Goal: Task Accomplishment & Management: Use online tool/utility

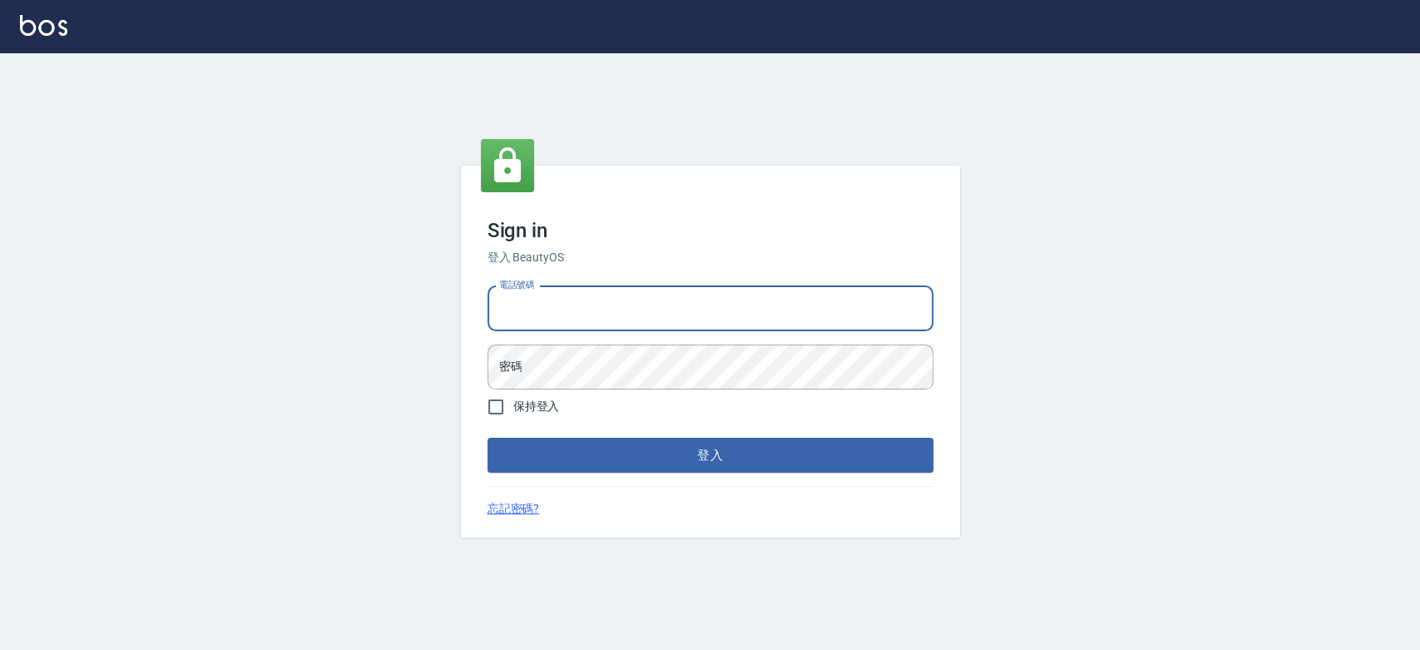
click at [663, 308] on input "電話號碼" at bounding box center [710, 308] width 446 height 45
type input "0921342116"
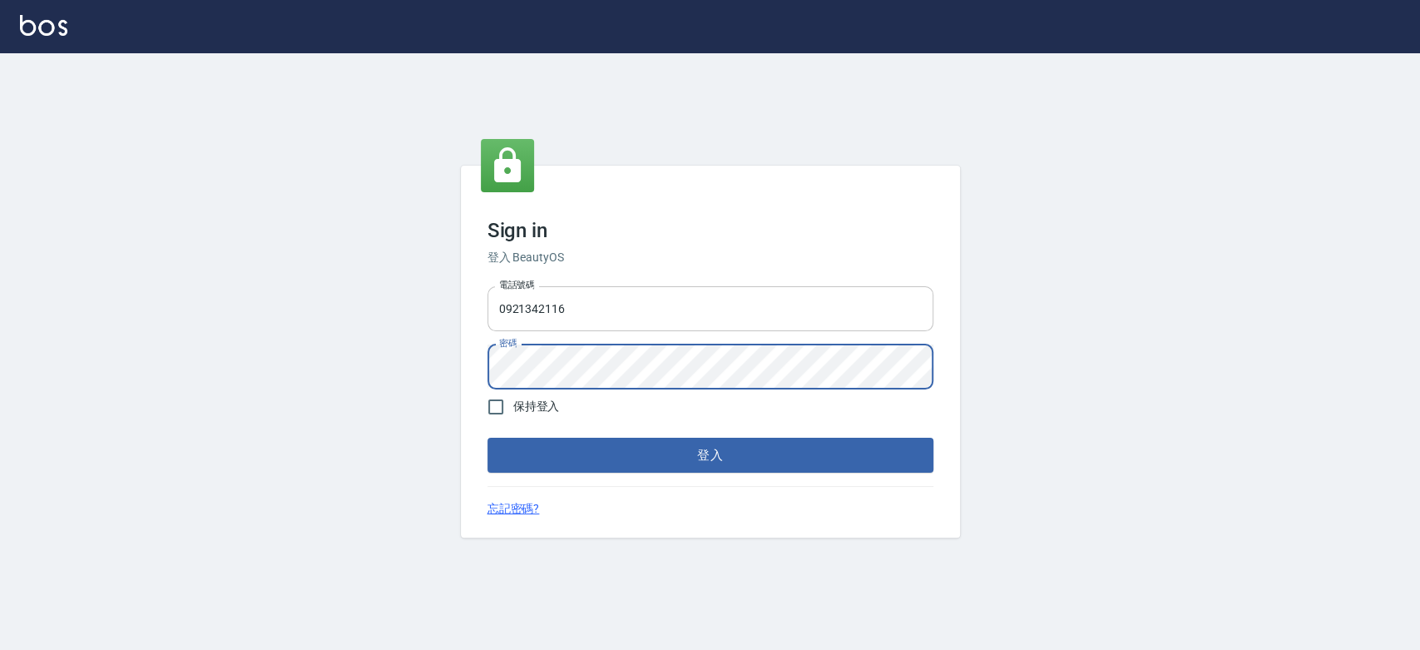
click at [487, 438] on button "登入" at bounding box center [710, 455] width 446 height 35
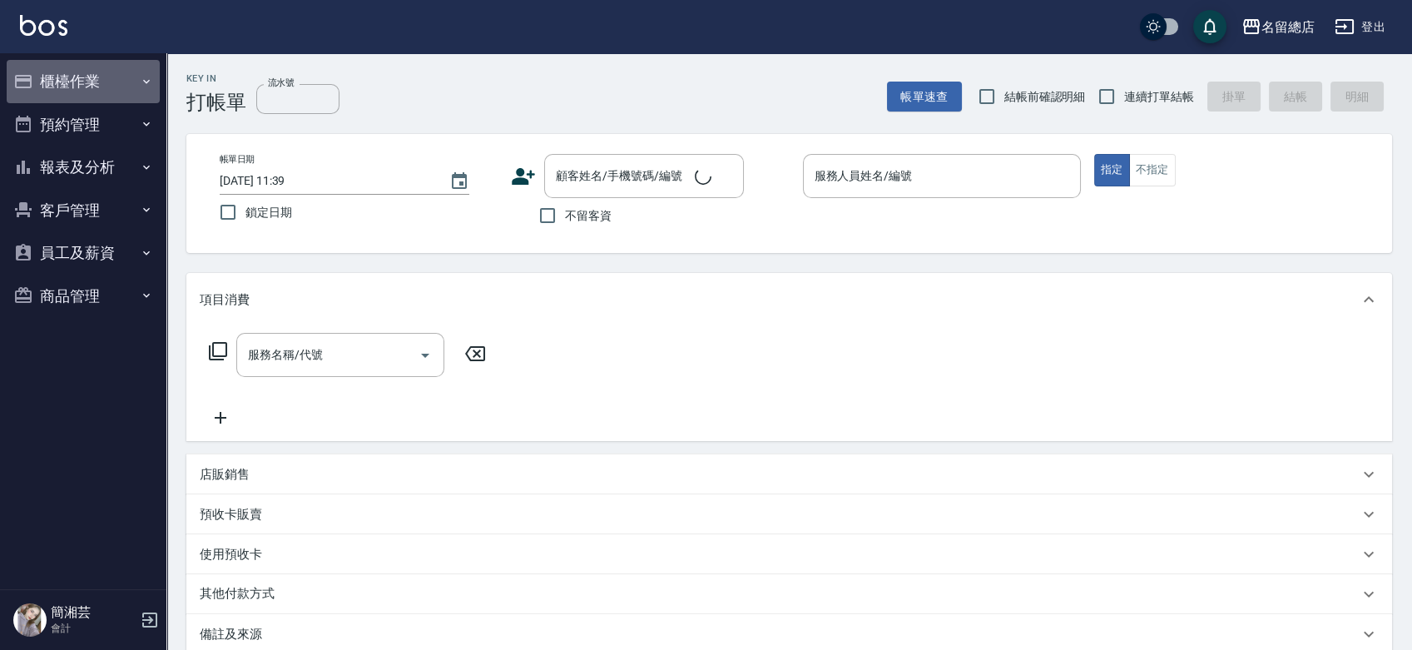
click at [72, 81] on button "櫃檯作業" at bounding box center [83, 81] width 153 height 43
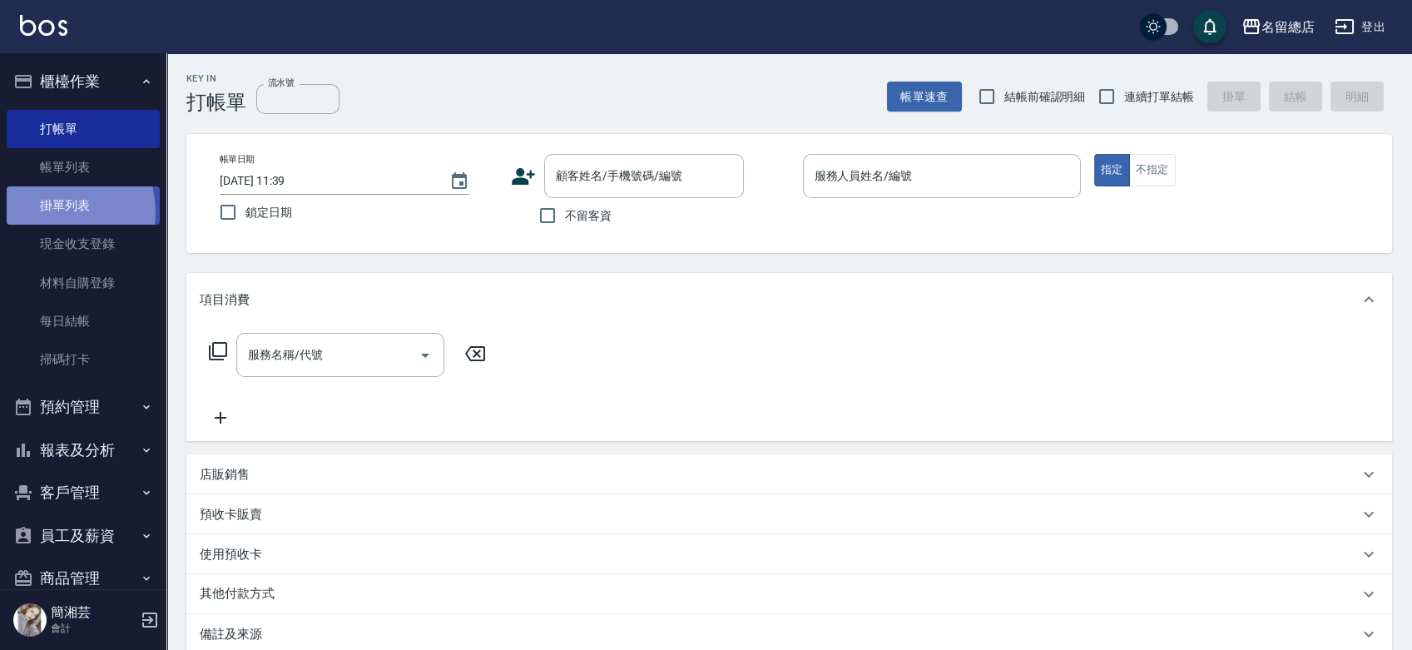
click at [49, 212] on link "掛單列表" at bounding box center [83, 205] width 153 height 38
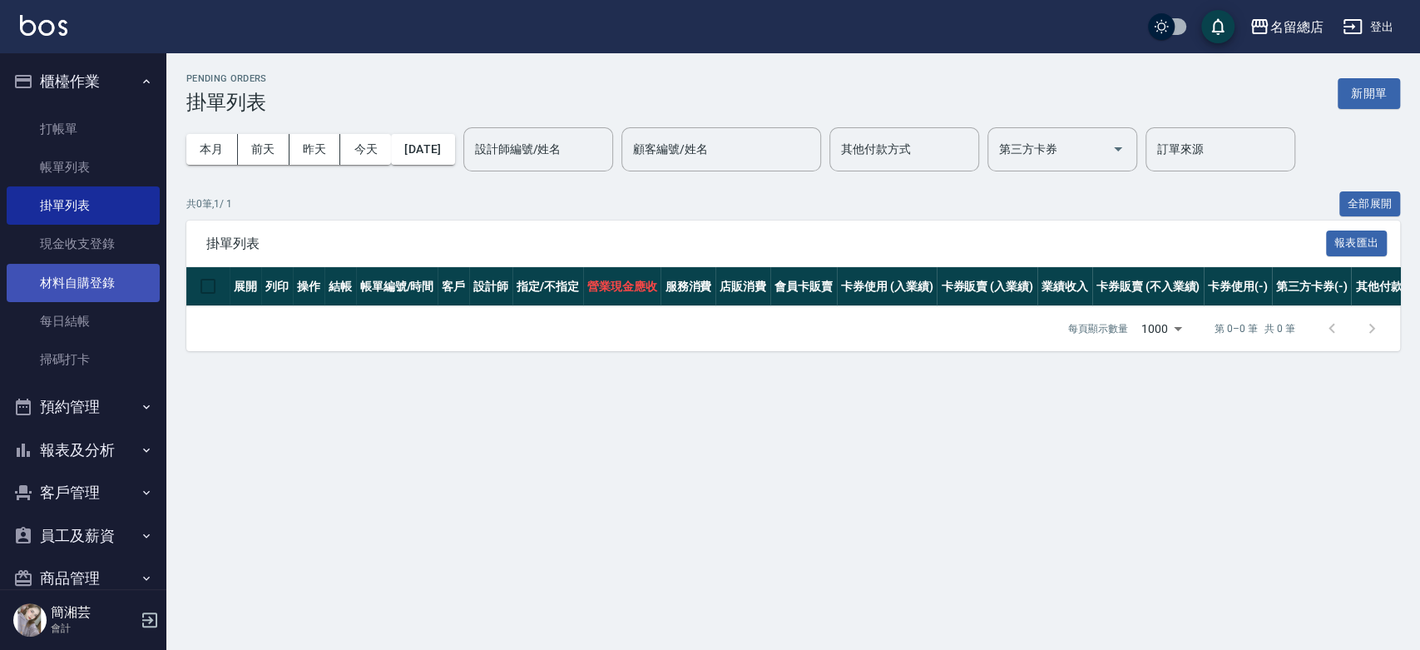
click at [86, 284] on link "材料自購登錄" at bounding box center [83, 283] width 153 height 38
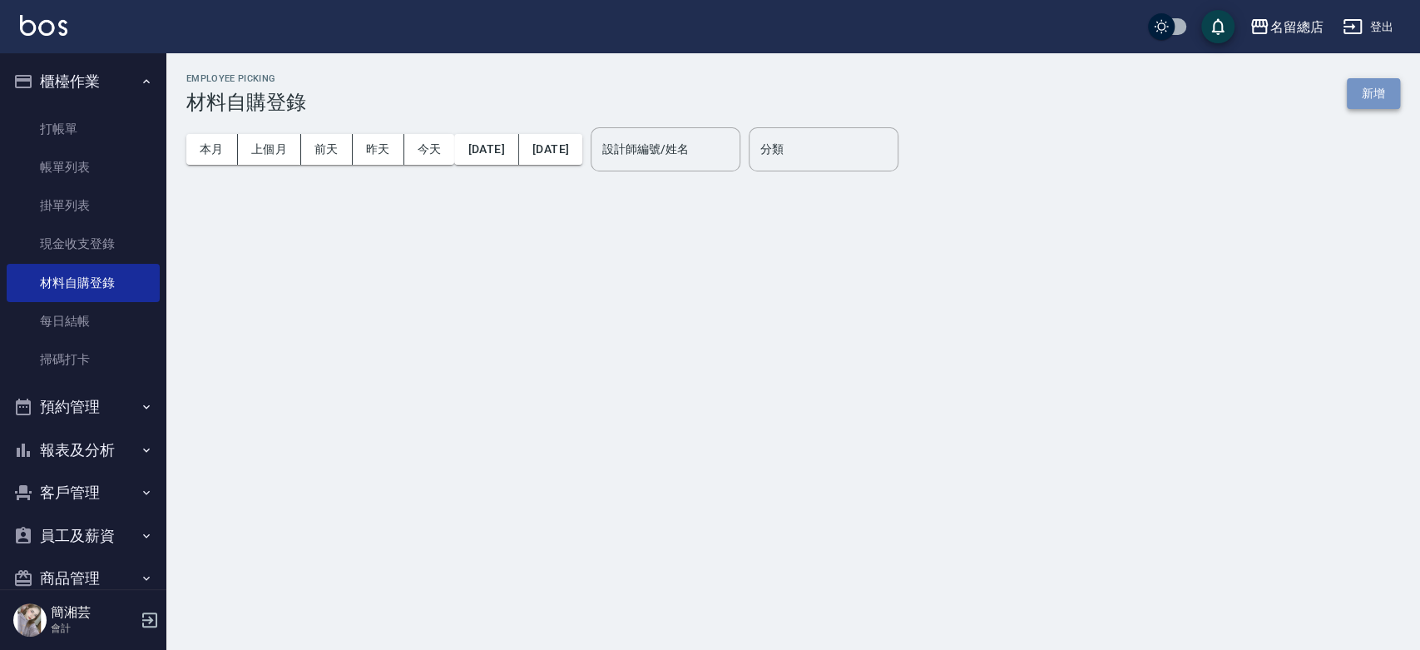
click at [1378, 78] on button "新增" at bounding box center [1373, 93] width 53 height 31
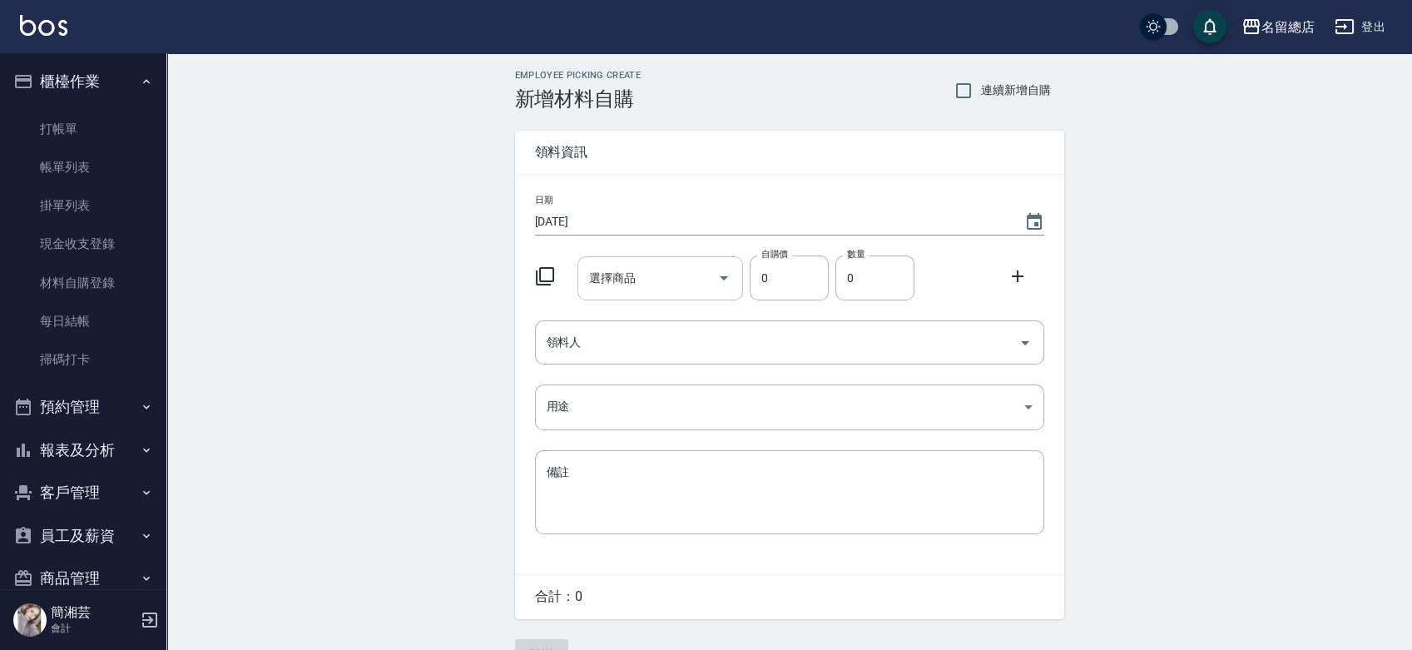
click at [689, 258] on div "選擇商品" at bounding box center [660, 278] width 166 height 44
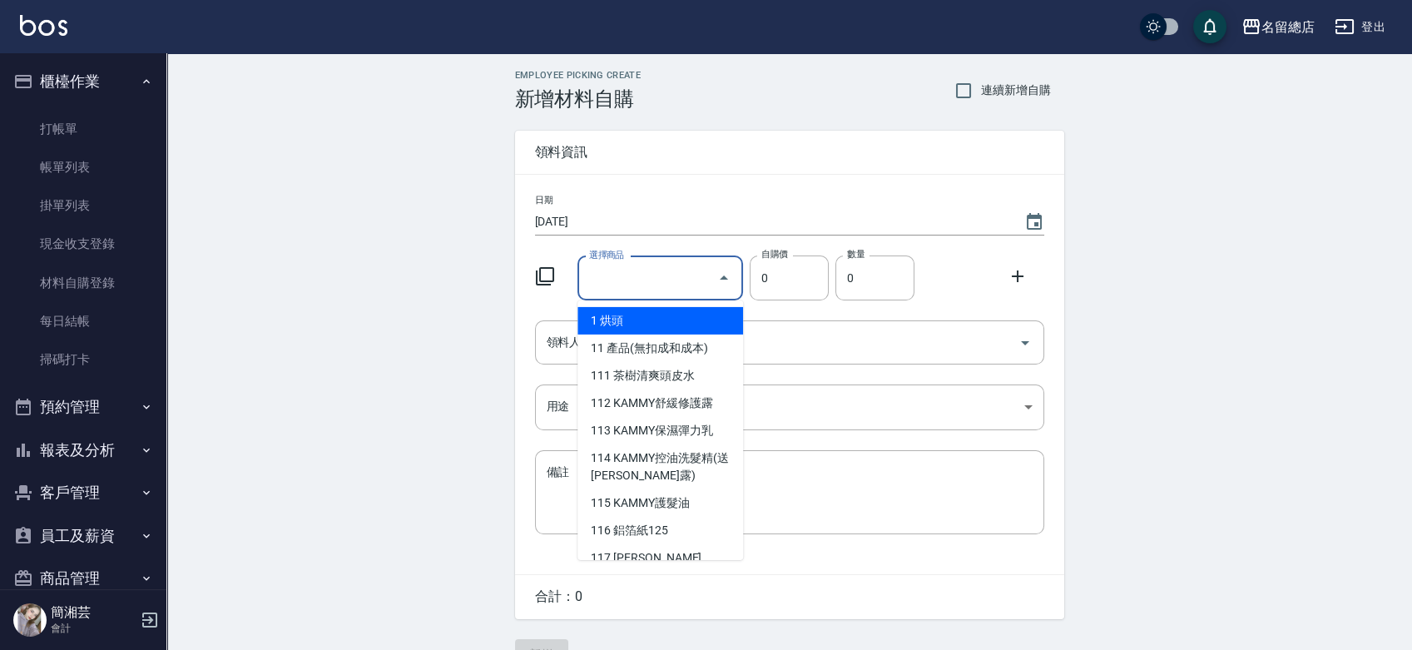
click at [665, 286] on input "選擇商品" at bounding box center [648, 278] width 126 height 29
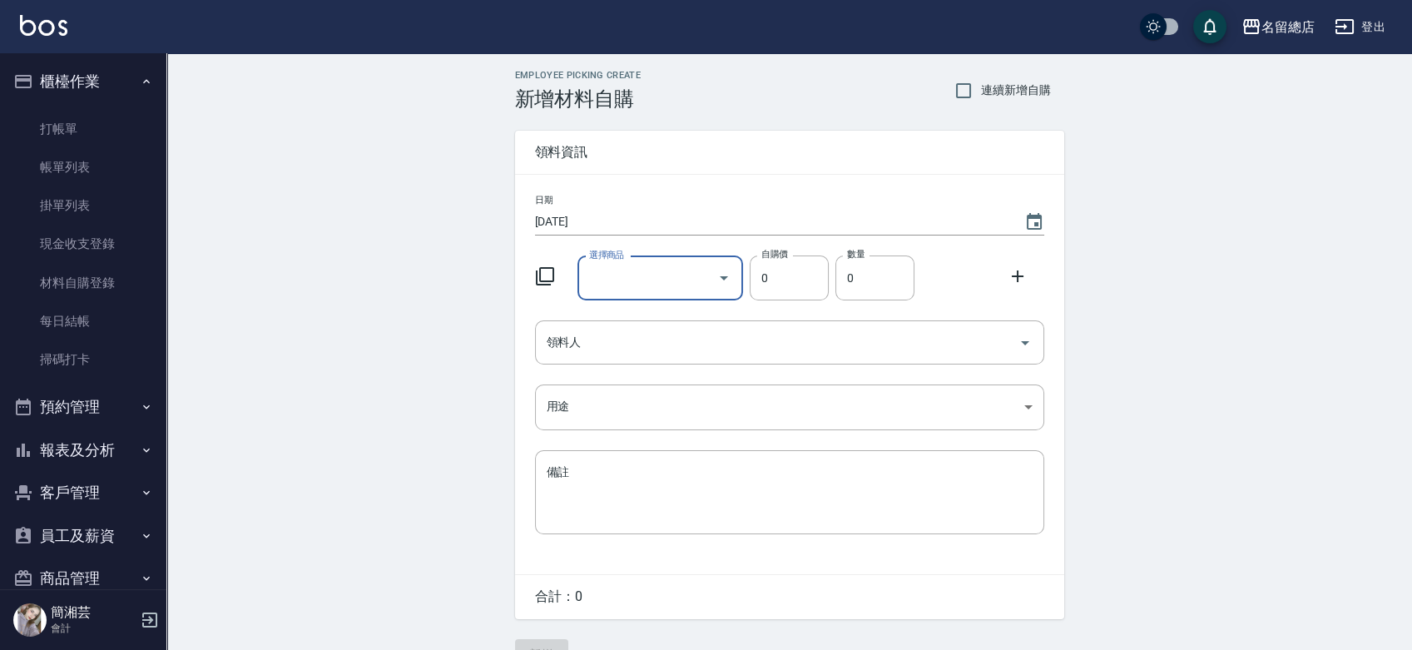
type input "9%色水"
click at [671, 327] on li "C09 9%色水" at bounding box center [660, 320] width 166 height 27
type input "105"
type input "1"
click at [662, 337] on input "領料人" at bounding box center [776, 342] width 469 height 29
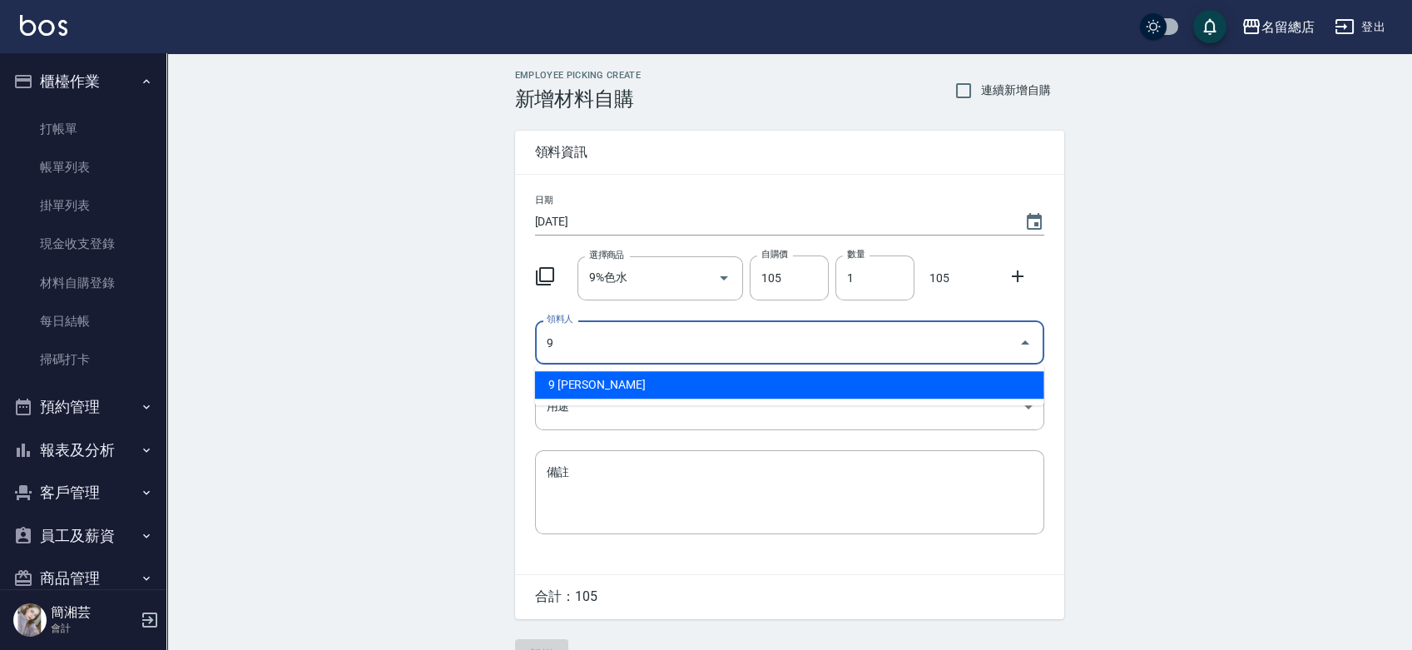
type input "9 王忻鈺"
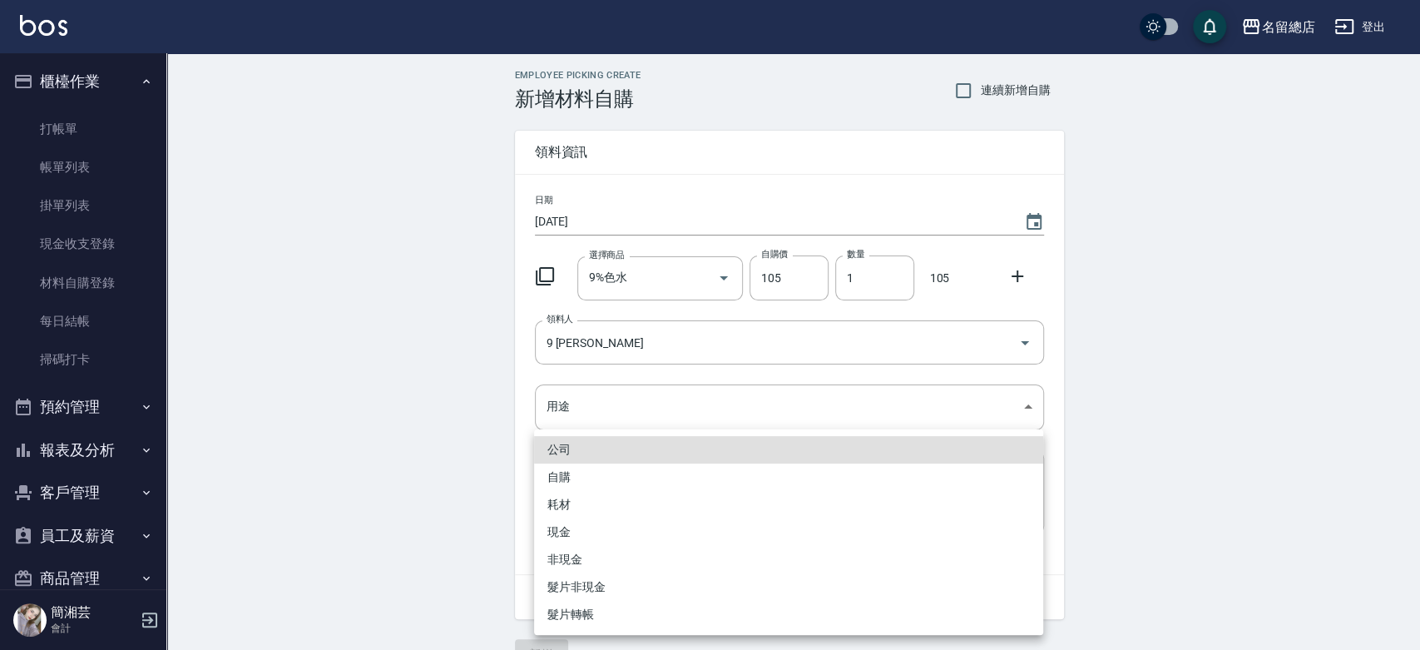
click at [551, 472] on li "自購" at bounding box center [788, 476] width 509 height 27
type input "自購"
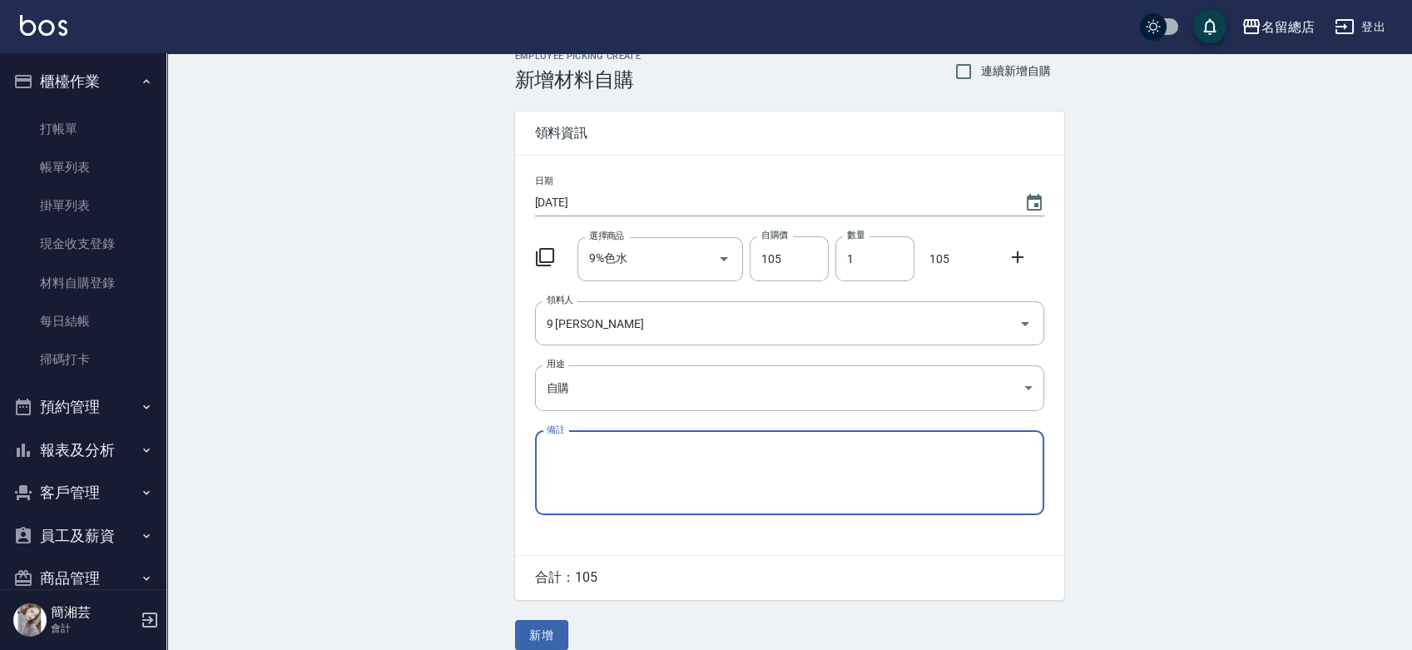
scroll to position [37, 0]
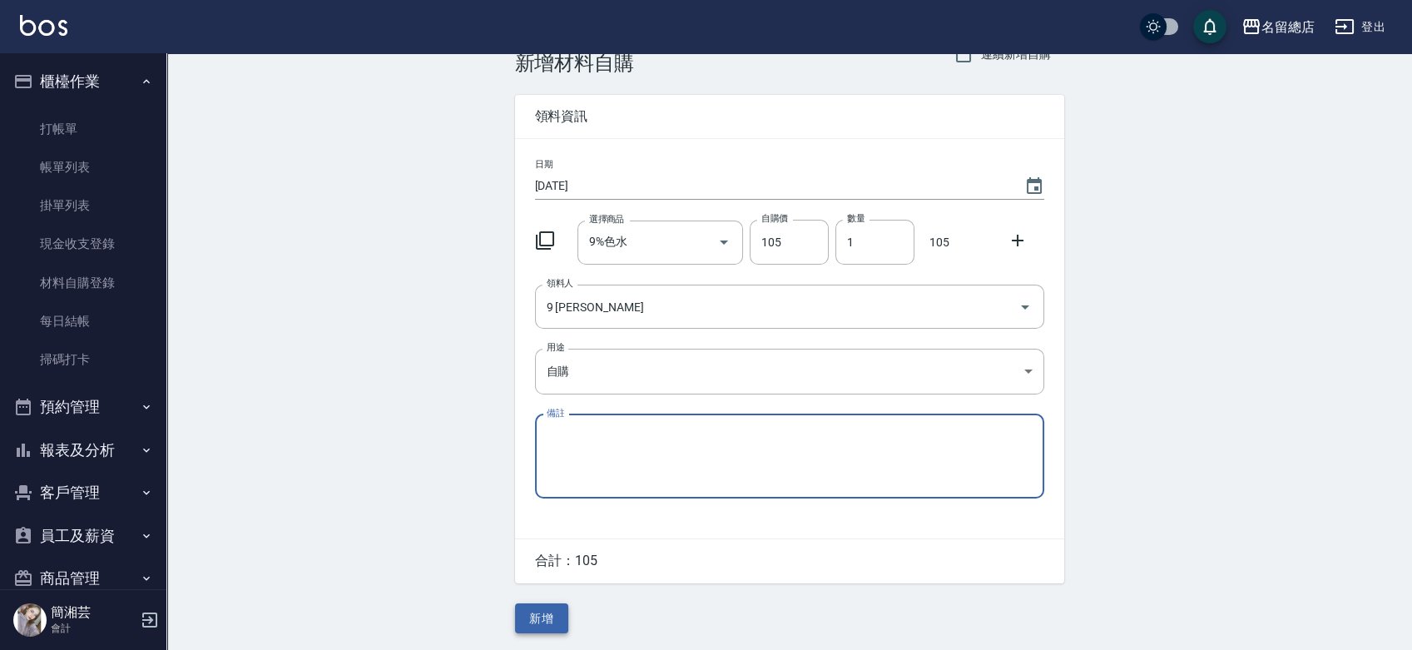
click at [537, 627] on button "新增" at bounding box center [541, 618] width 53 height 31
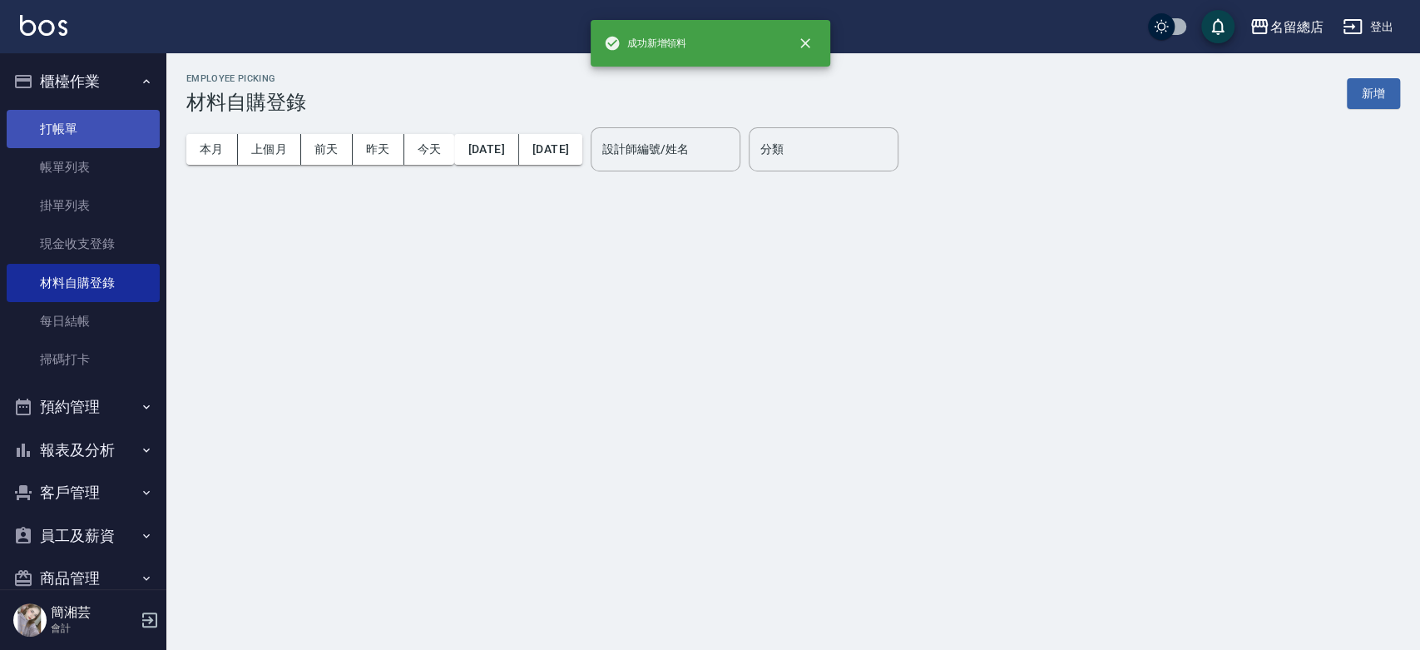
click at [104, 130] on link "打帳單" at bounding box center [83, 129] width 153 height 38
